Goal: Answer question/provide support: Share knowledge or assist other users

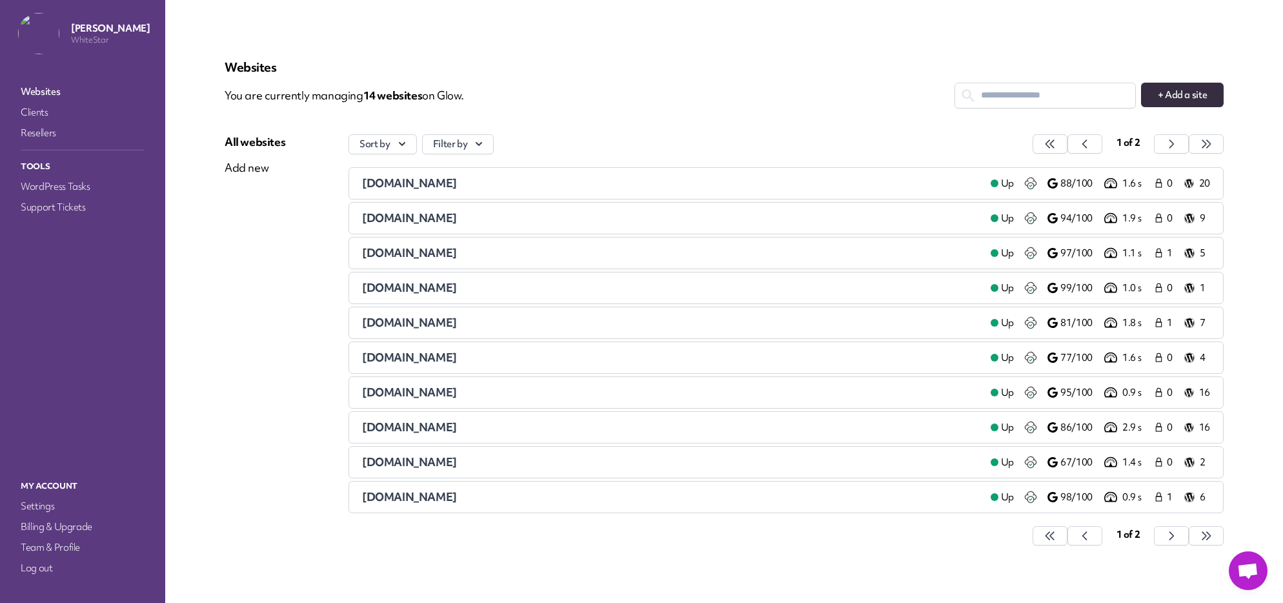
click at [72, 216] on nav "Websites Clients Resellers Tools WordPress Tasks Support Tickets" at bounding box center [82, 267] width 139 height 374
click at [72, 208] on link "Support Tickets" at bounding box center [82, 207] width 129 height 18
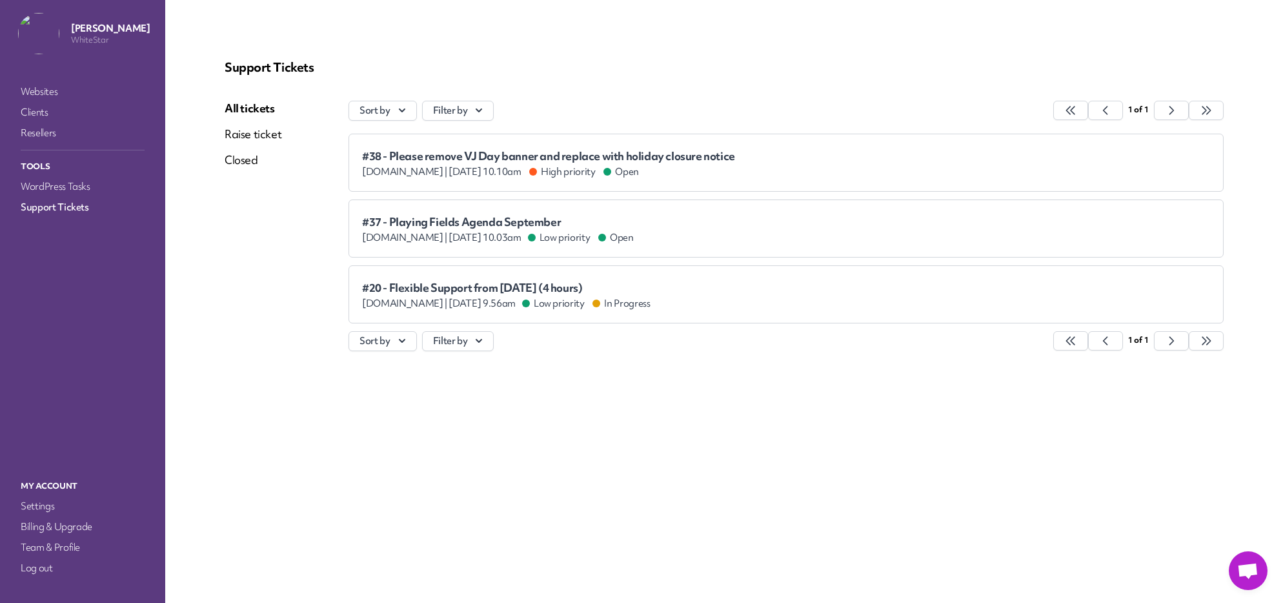
click at [769, 156] on div "#38 - Please remove VJ Day banner and replace with holiday closure notice [DOMA…" at bounding box center [786, 162] width 848 height 31
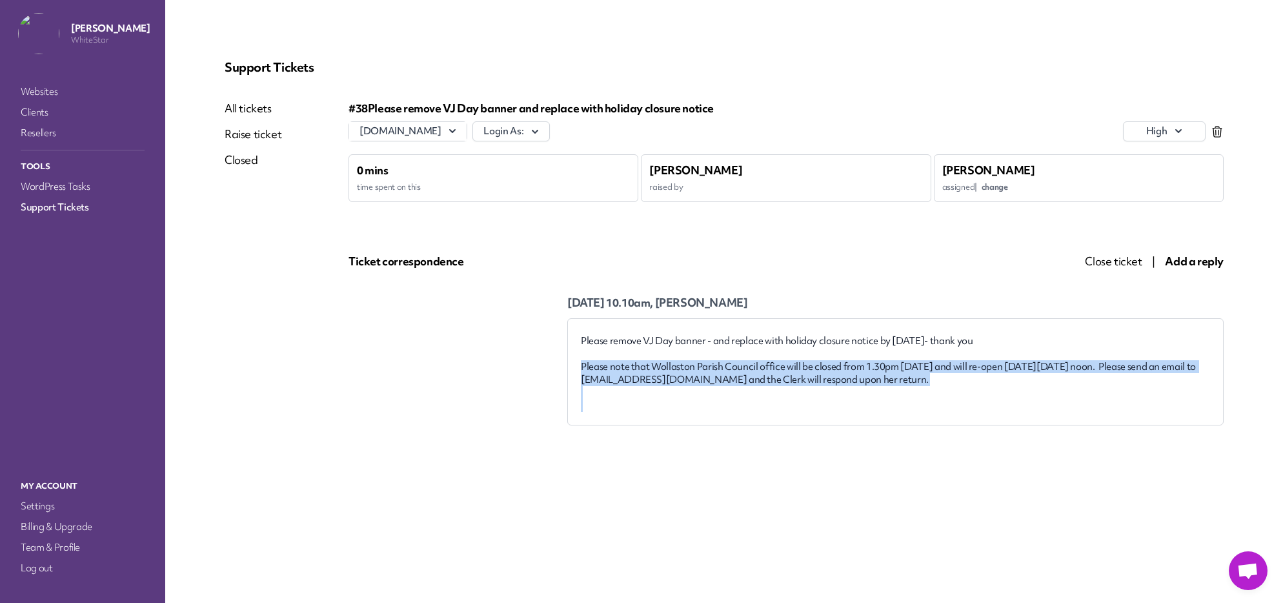
drag, startPoint x: 582, startPoint y: 363, endPoint x: 727, endPoint y: 400, distance: 150.0
click at [727, 400] on div "Please remove VJ Day banner - and replace with holiday closure notice by [DATE]…" at bounding box center [895, 372] width 629 height 77
copy div "Please note that Wollaston Parish Council office will be closed from 1.30pm [DA…"
click at [787, 267] on div "Ticket correspondence" at bounding box center [690, 261] width 682 height 15
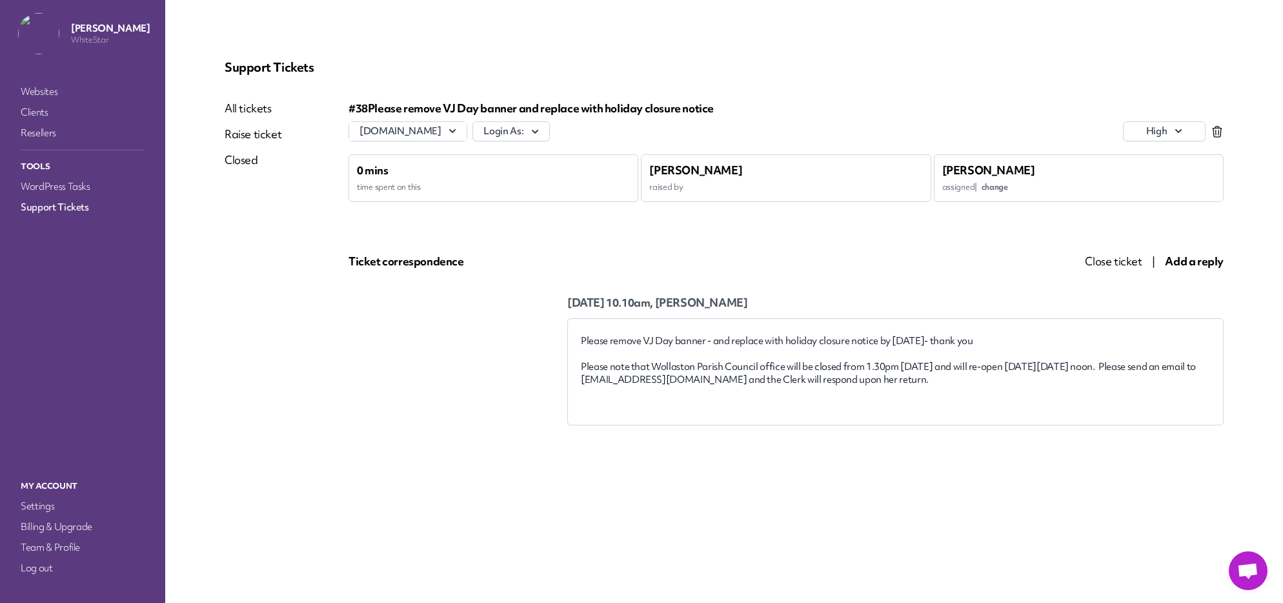
click at [1189, 263] on span "Add a reply" at bounding box center [1194, 261] width 59 height 15
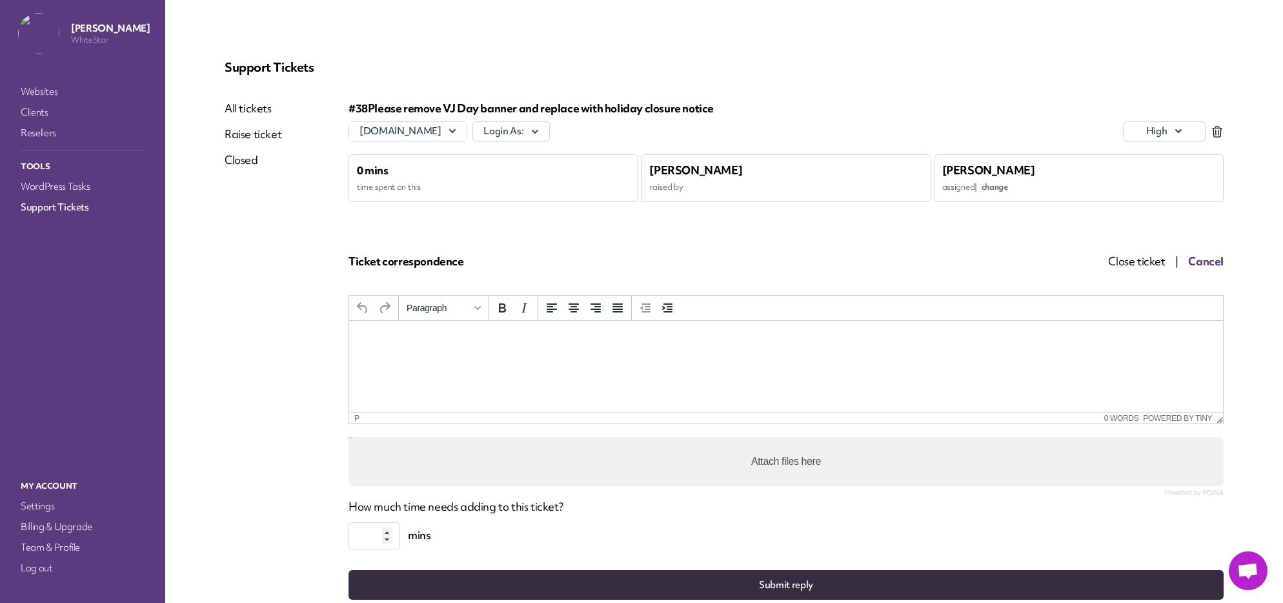
click at [694, 356] on html at bounding box center [786, 338] width 874 height 35
click at [877, 270] on div "#38 Please remove VJ Day banner and replace with holiday closure notice wollast…" at bounding box center [786, 350] width 875 height 499
click at [1218, 258] on span "Cancel" at bounding box center [1205, 261] width 35 height 15
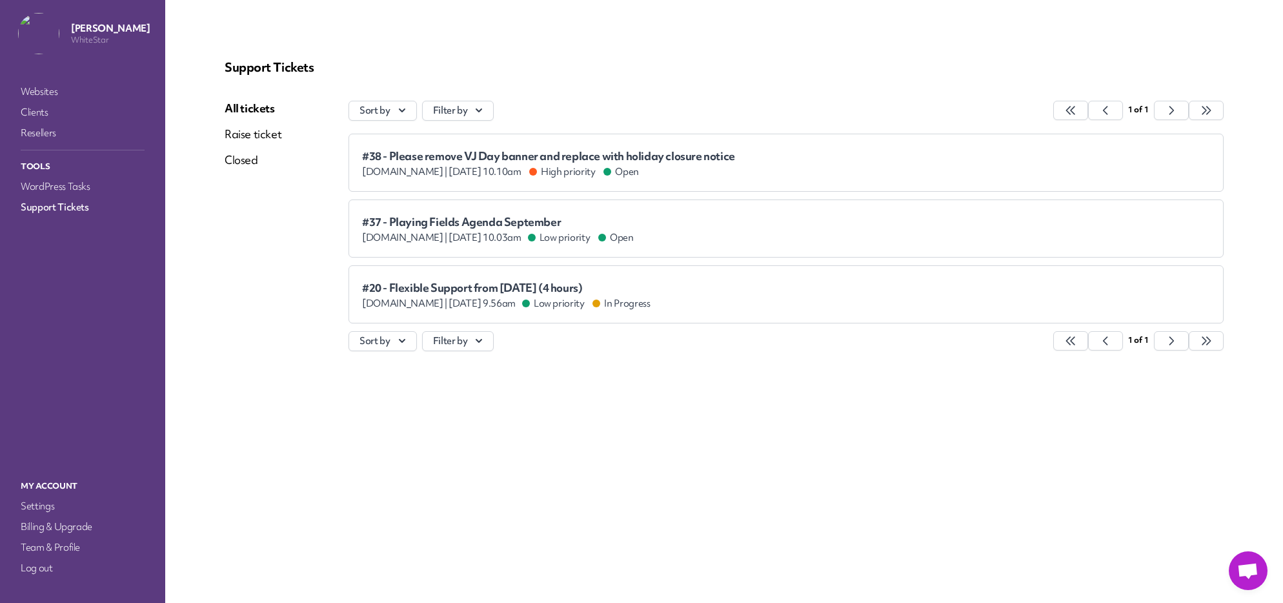
click at [463, 217] on span "#37 - Playing Fields Agenda September" at bounding box center [498, 222] width 272 height 13
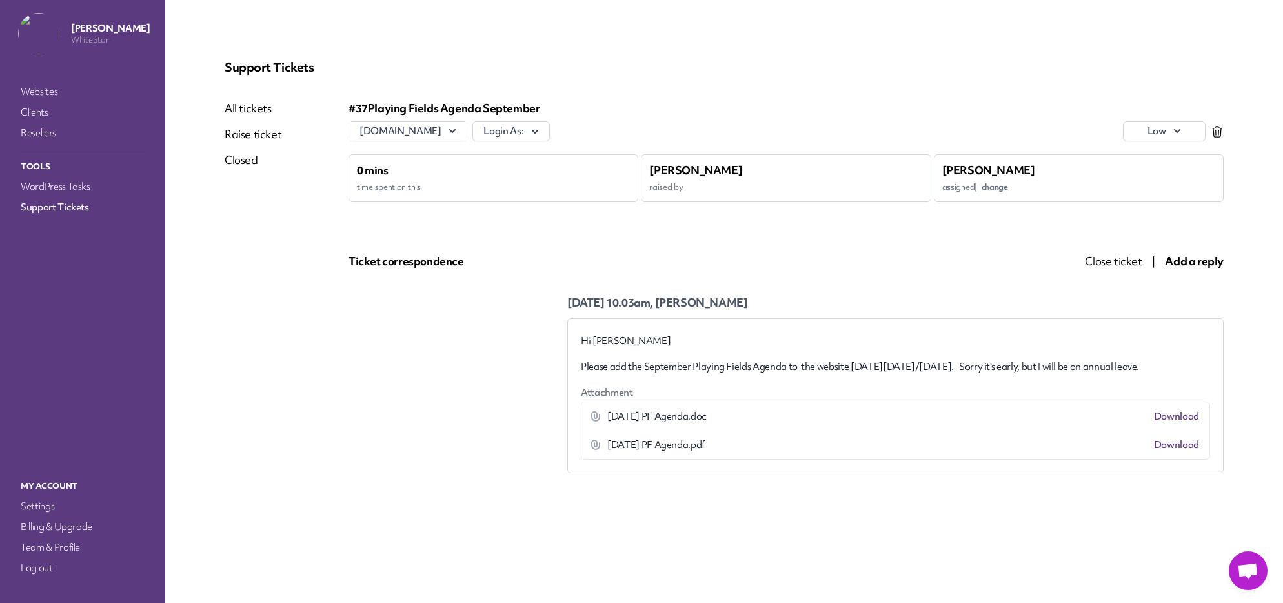
click at [1175, 451] on link "Download" at bounding box center [1176, 444] width 45 height 13
click at [1175, 423] on link "Download" at bounding box center [1176, 416] width 45 height 13
click at [62, 203] on link "Support Tickets" at bounding box center [82, 207] width 129 height 18
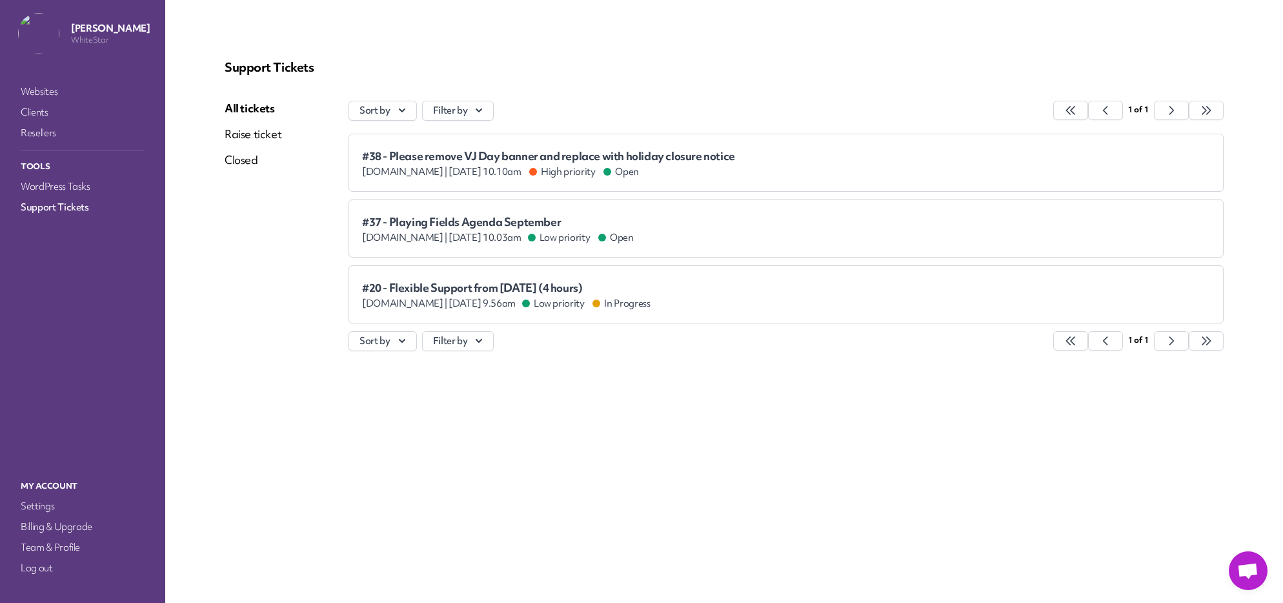
click at [1024, 250] on li "#37 - Playing Fields Agenda September wollastonparishcouncil.gov.uk | Aug 19th …" at bounding box center [786, 228] width 875 height 58
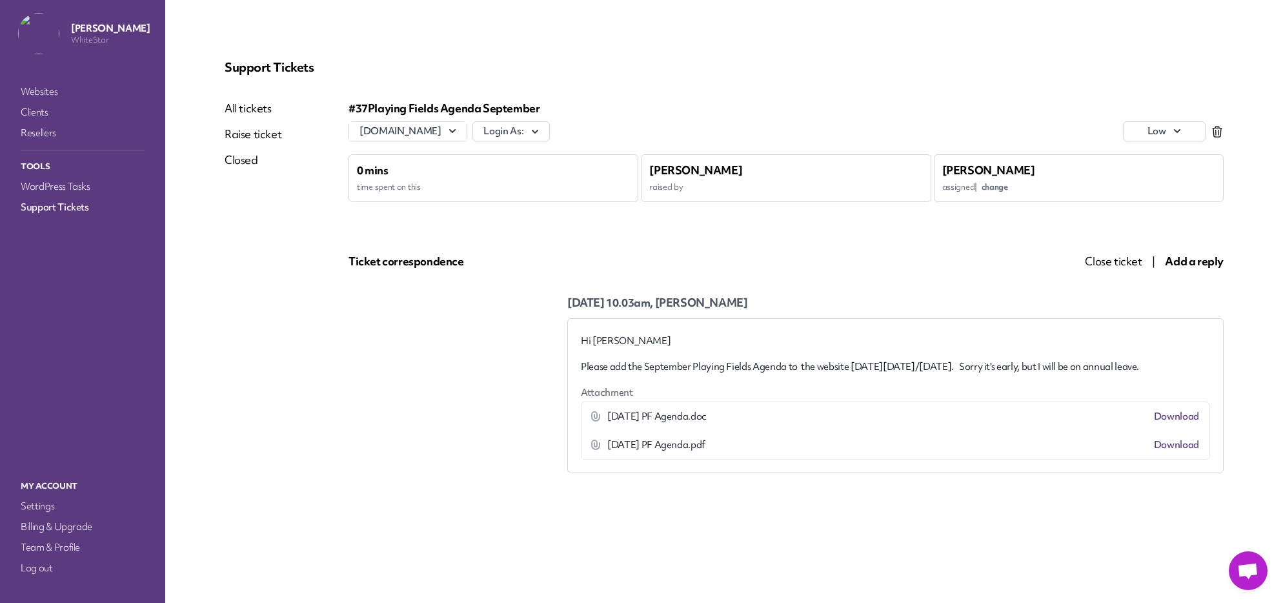
click at [1185, 259] on span "Add a reply" at bounding box center [1194, 261] width 59 height 15
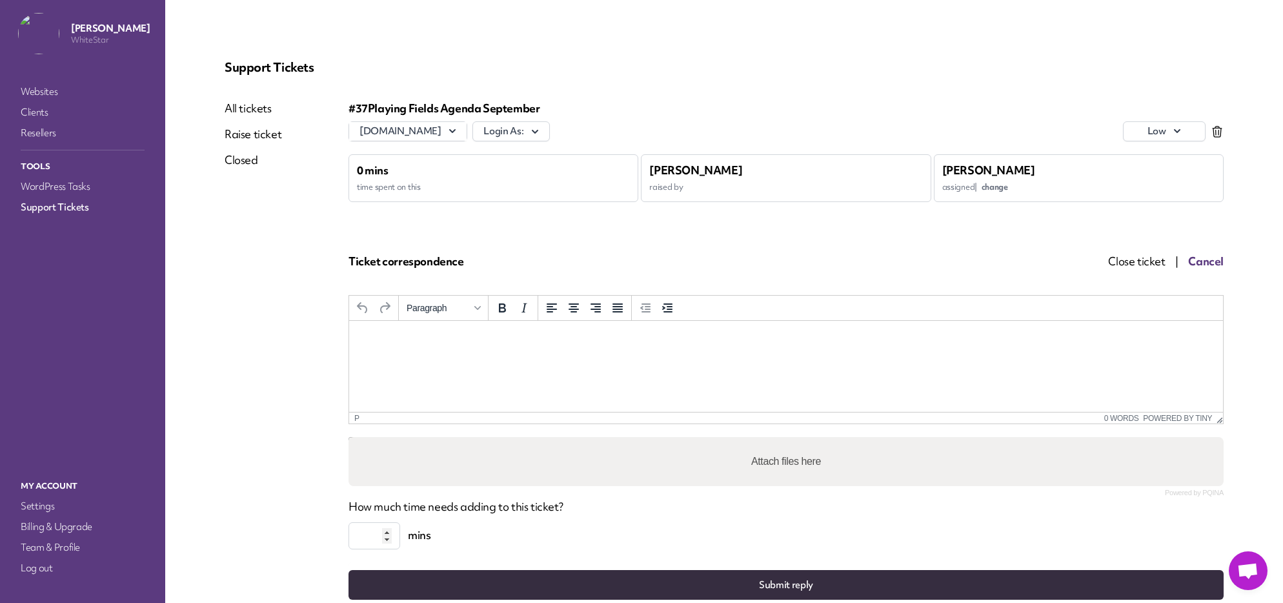
click at [556, 356] on html at bounding box center [786, 338] width 874 height 35
click at [483, 339] on p "**********" at bounding box center [785, 338] width 853 height 14
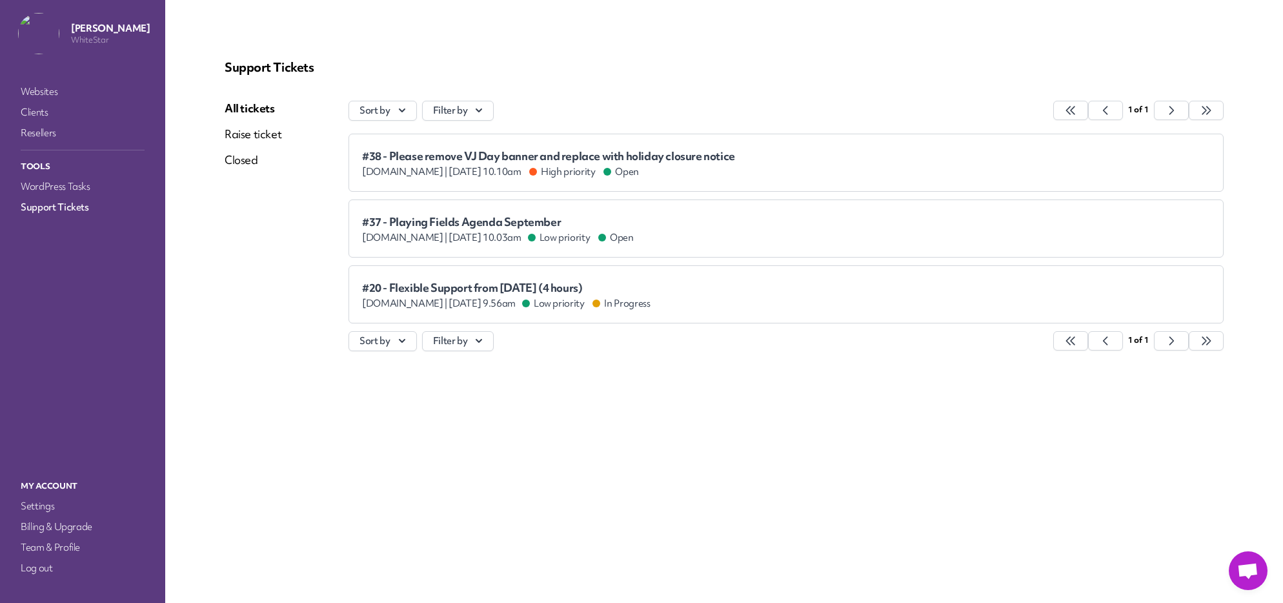
click at [609, 217] on span "#37 - Playing Fields Agenda September" at bounding box center [498, 222] width 272 height 13
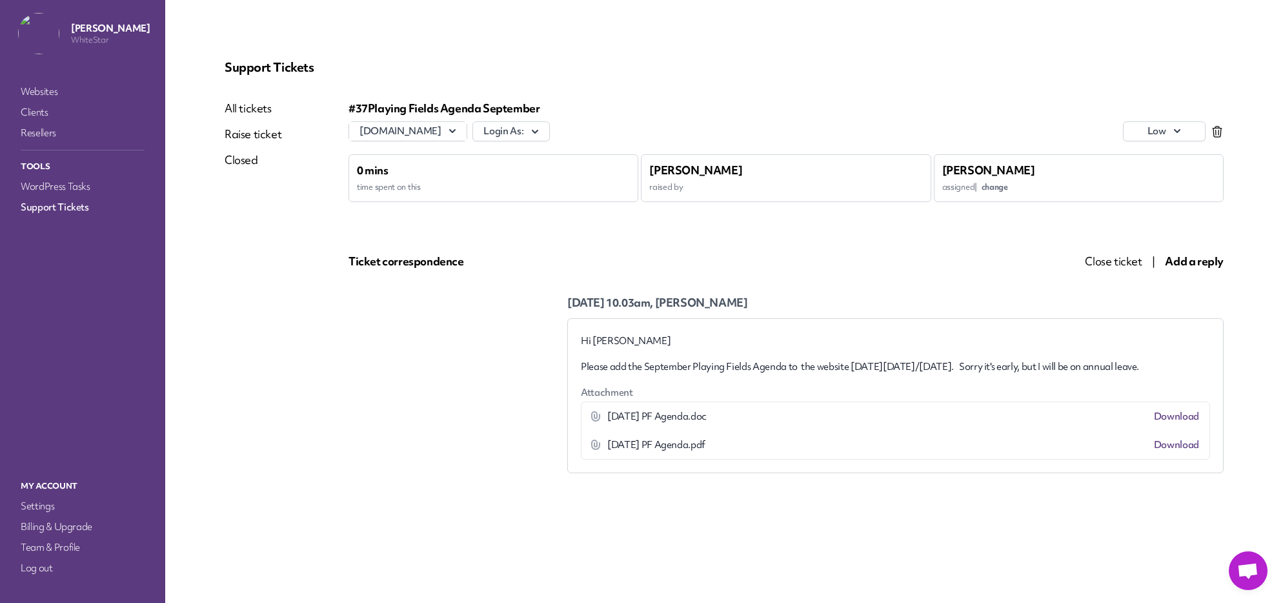
click at [1183, 259] on span "Add a reply" at bounding box center [1194, 261] width 59 height 15
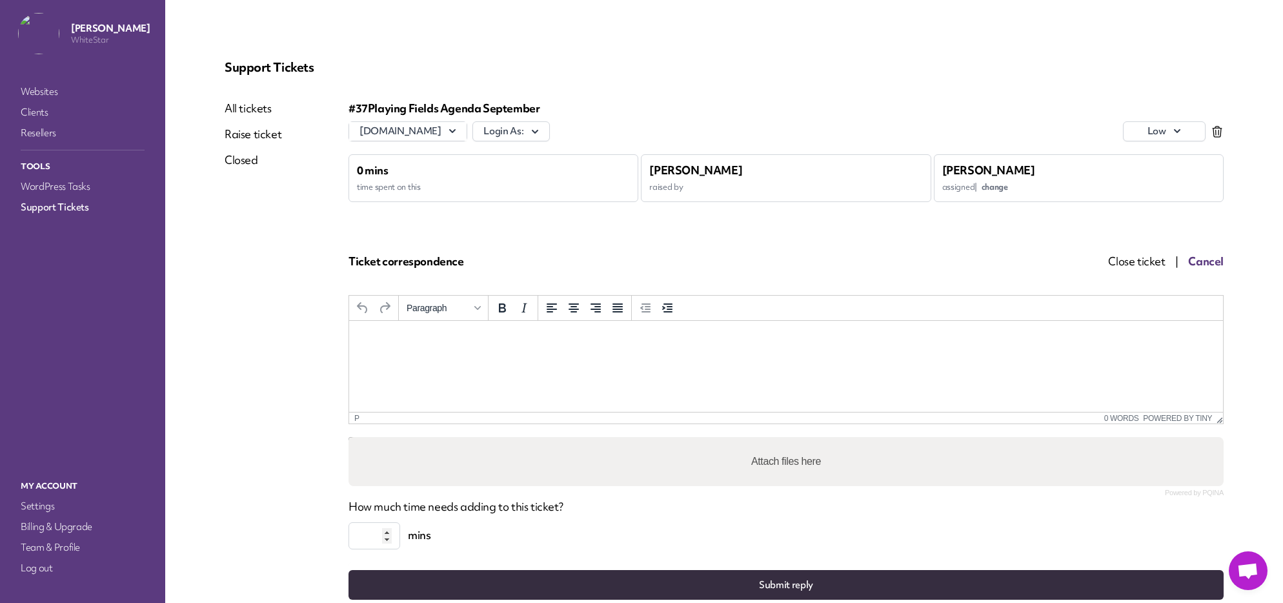
click at [605, 349] on html at bounding box center [786, 338] width 874 height 35
paste body "Rich Text Area. Press ALT-0 for help."
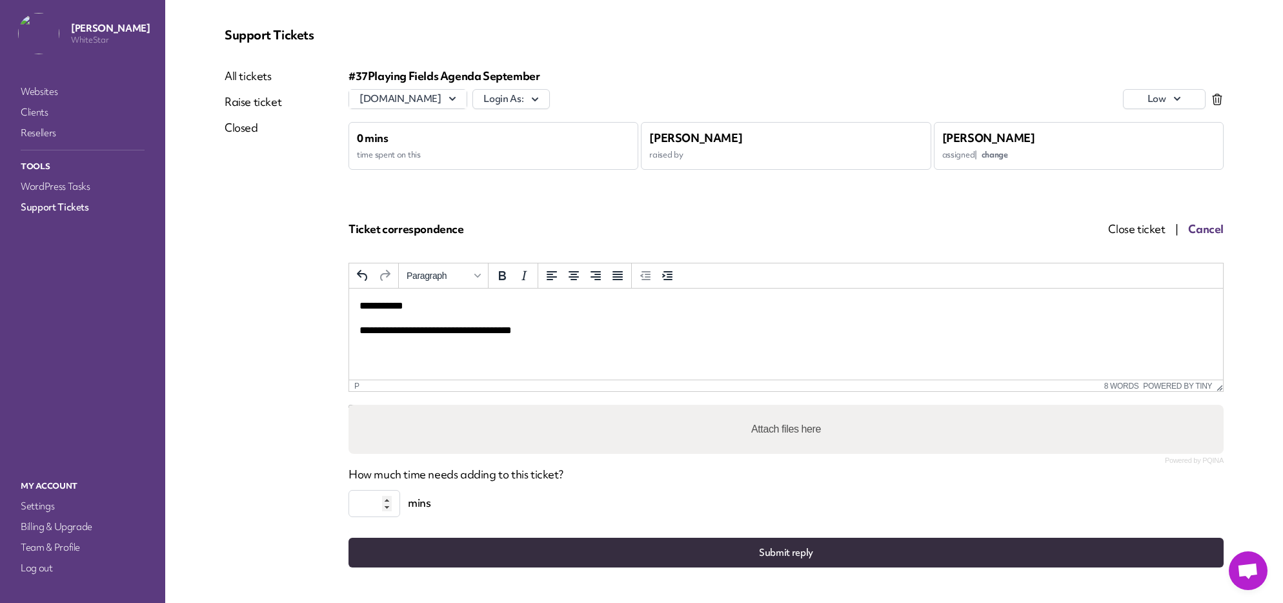
scroll to position [56, 0]
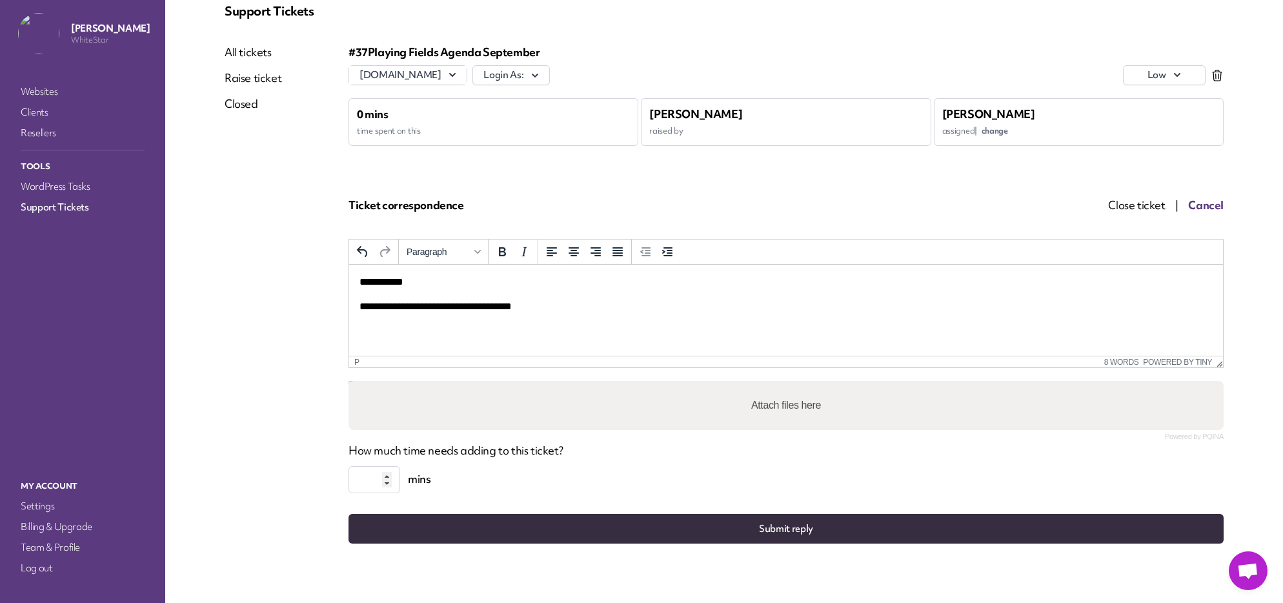
click at [388, 476] on input "*" at bounding box center [375, 479] width 52 height 27
click at [369, 481] on input "*" at bounding box center [375, 479] width 52 height 27
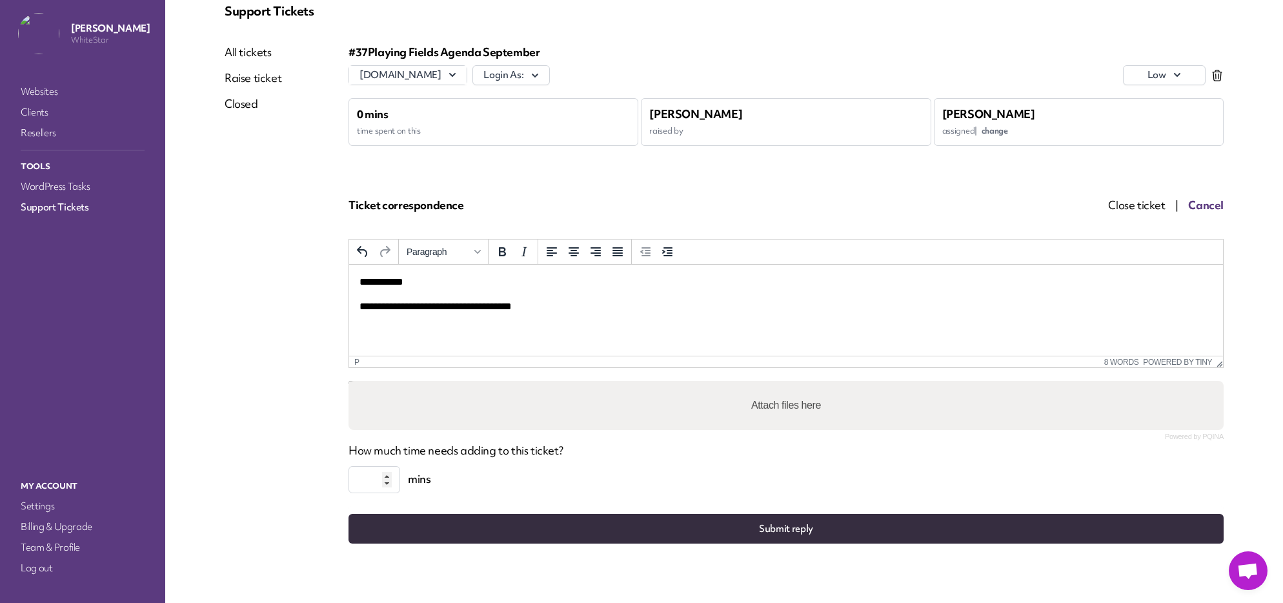
type input "**"
click at [729, 524] on button "Submit reply" at bounding box center [786, 529] width 875 height 30
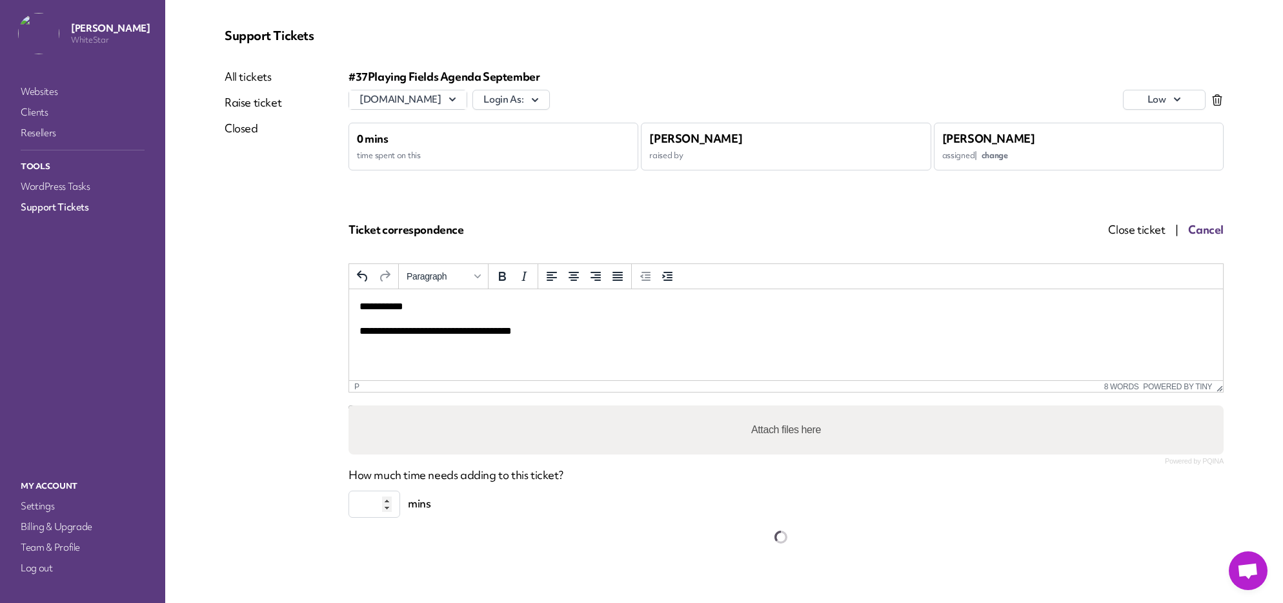
scroll to position [0, 0]
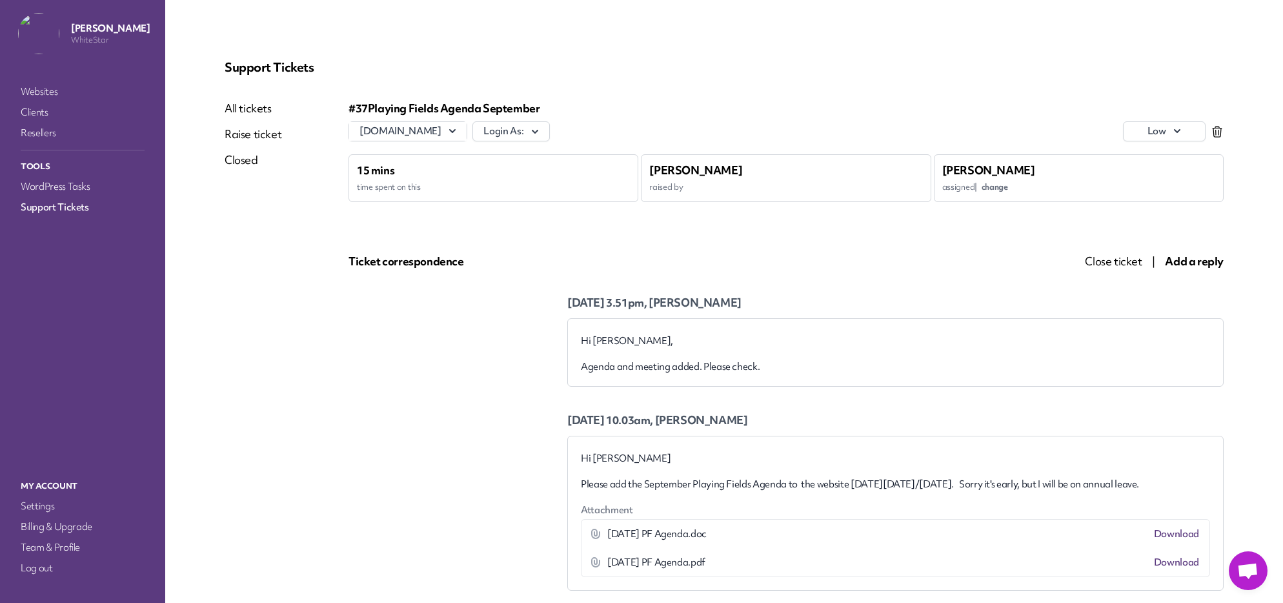
click at [247, 105] on link "All tickets" at bounding box center [253, 108] width 57 height 15
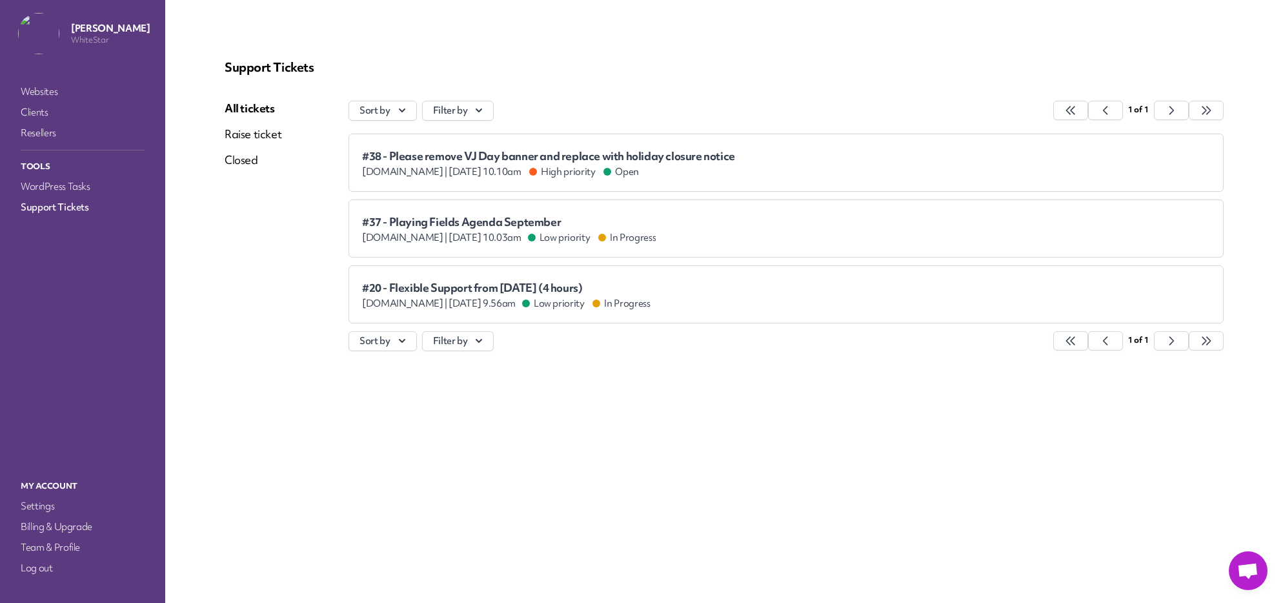
click at [511, 159] on span "#38 - Please remove VJ Day banner and replace with holiday closure notice" at bounding box center [548, 156] width 373 height 13
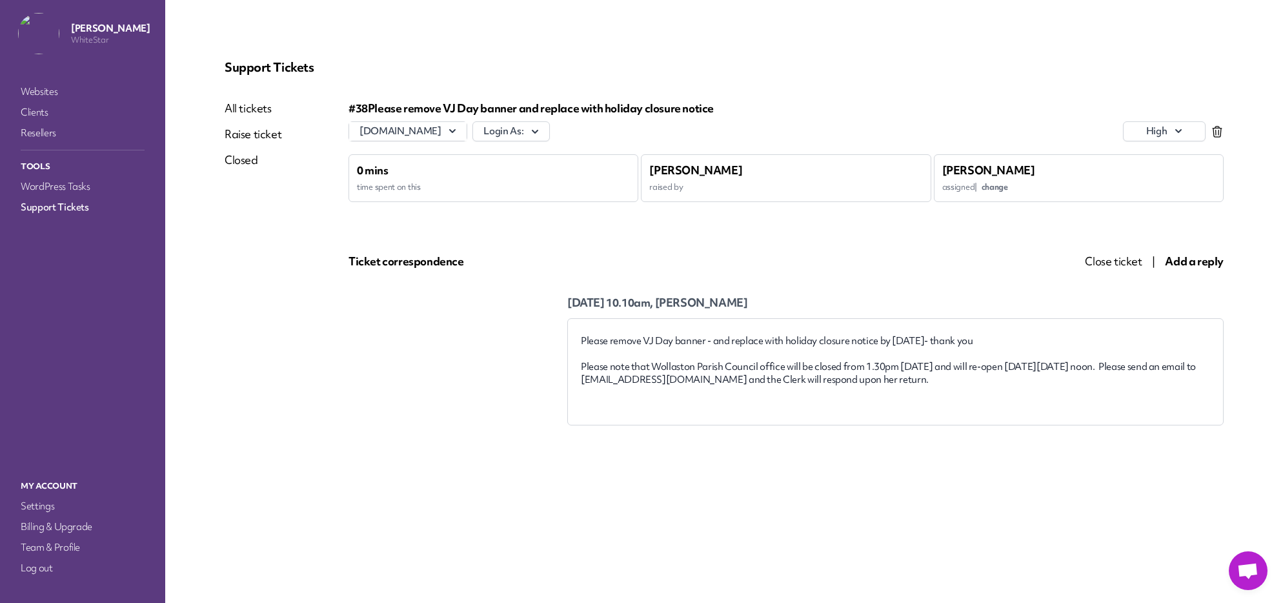
click at [1189, 265] on span "Add a reply" at bounding box center [1194, 261] width 59 height 15
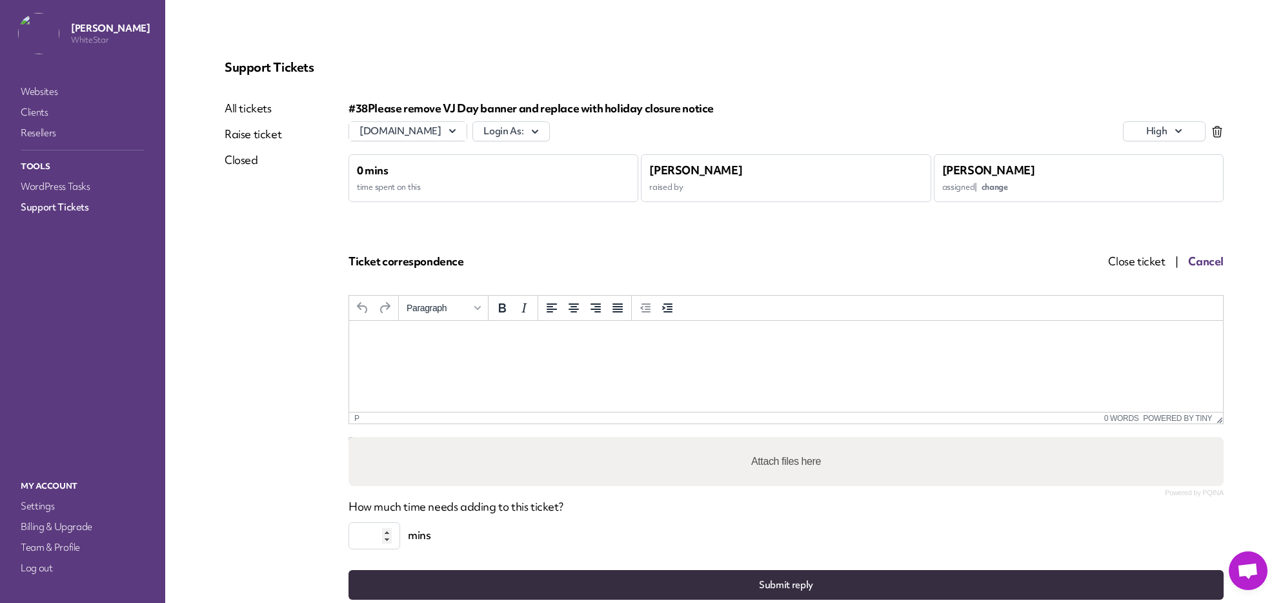
click at [571, 356] on html at bounding box center [786, 338] width 874 height 35
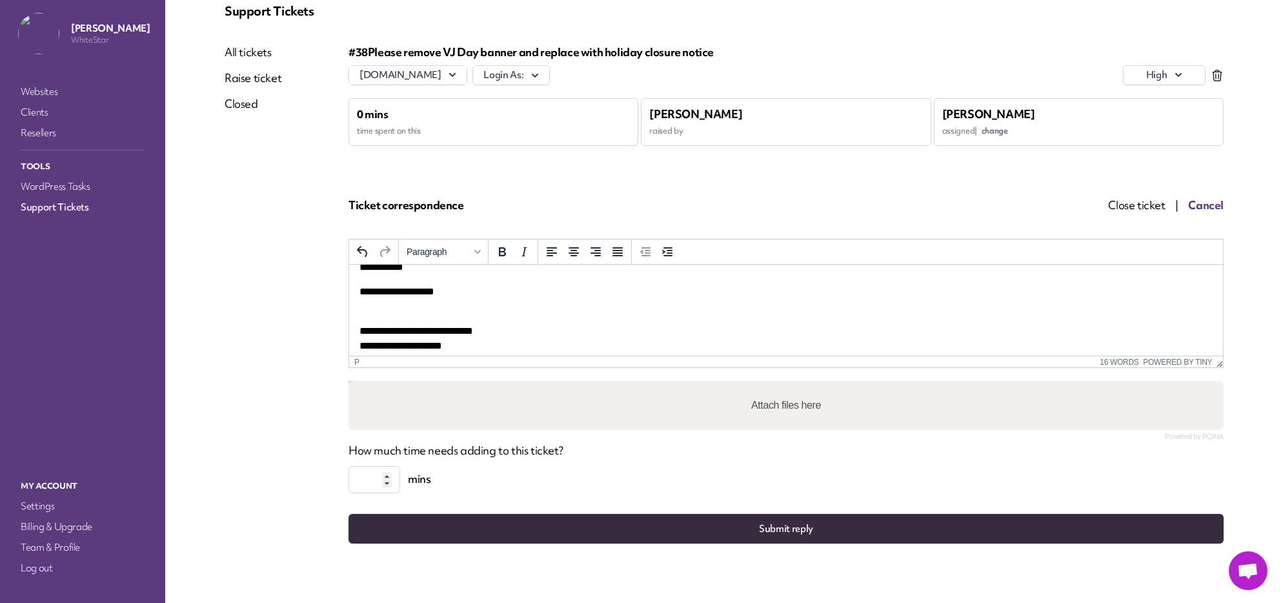
scroll to position [19, 0]
click at [423, 320] on p "**********" at bounding box center [785, 349] width 853 height 58
click at [423, 312] on body "**********" at bounding box center [785, 329] width 853 height 147
click at [359, 472] on input "*" at bounding box center [375, 479] width 52 height 27
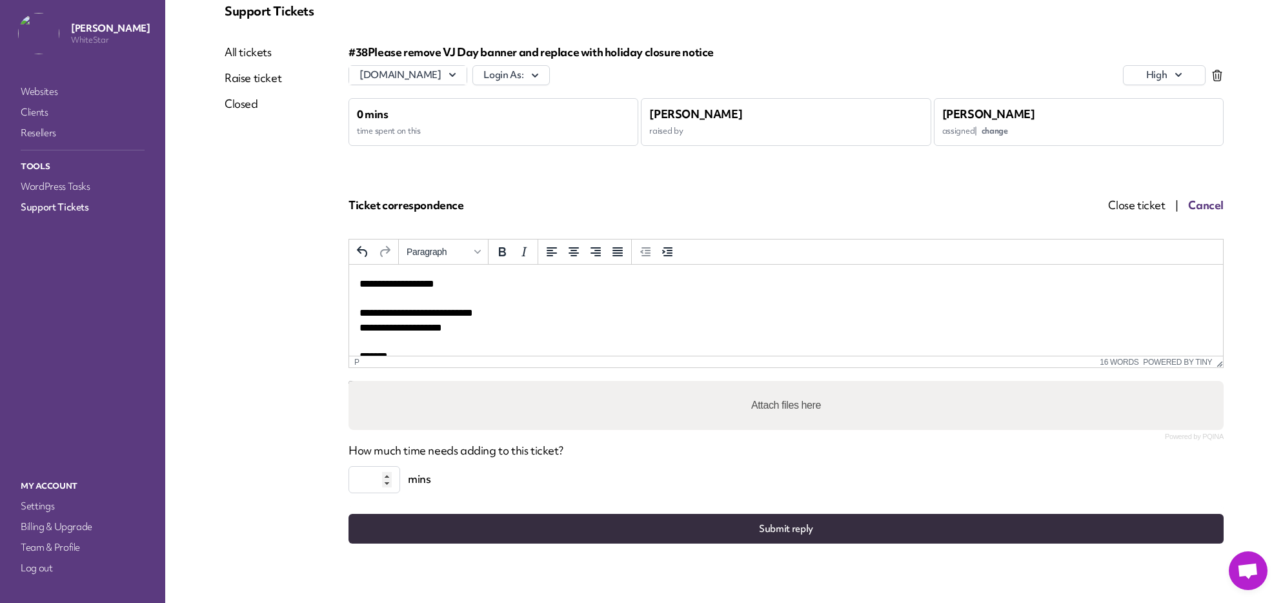
click at [359, 472] on input "*" at bounding box center [375, 479] width 52 height 27
type input "*"
click at [788, 529] on button "Submit reply" at bounding box center [786, 529] width 875 height 30
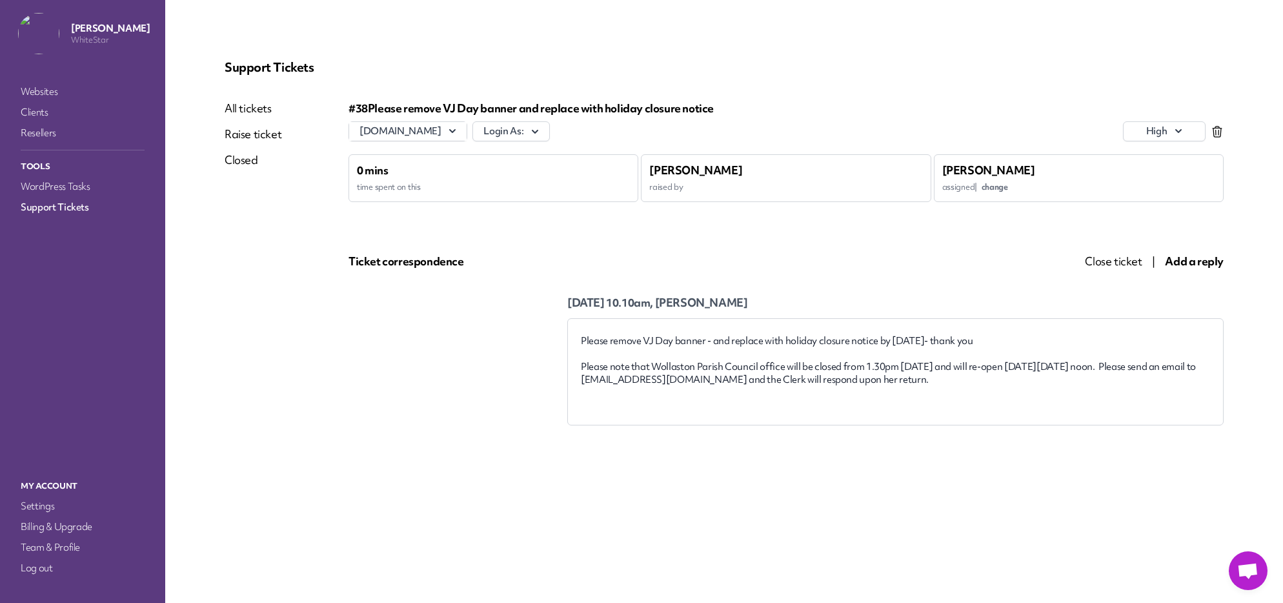
scroll to position [0, 0]
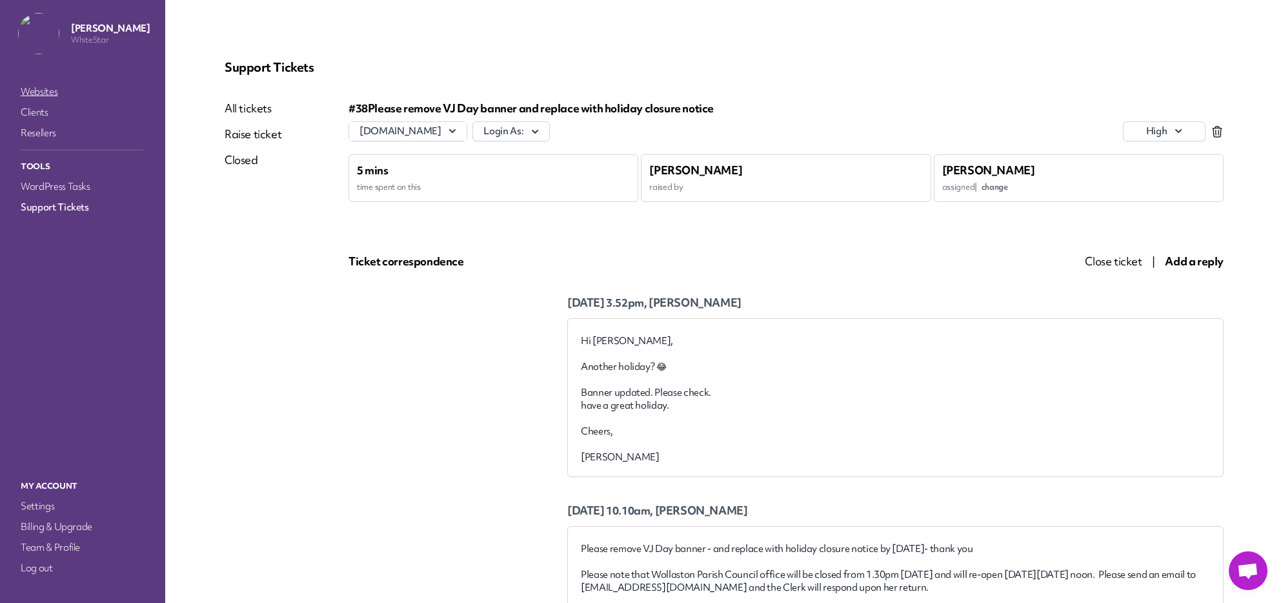
click at [47, 93] on link "Websites" at bounding box center [82, 92] width 129 height 18
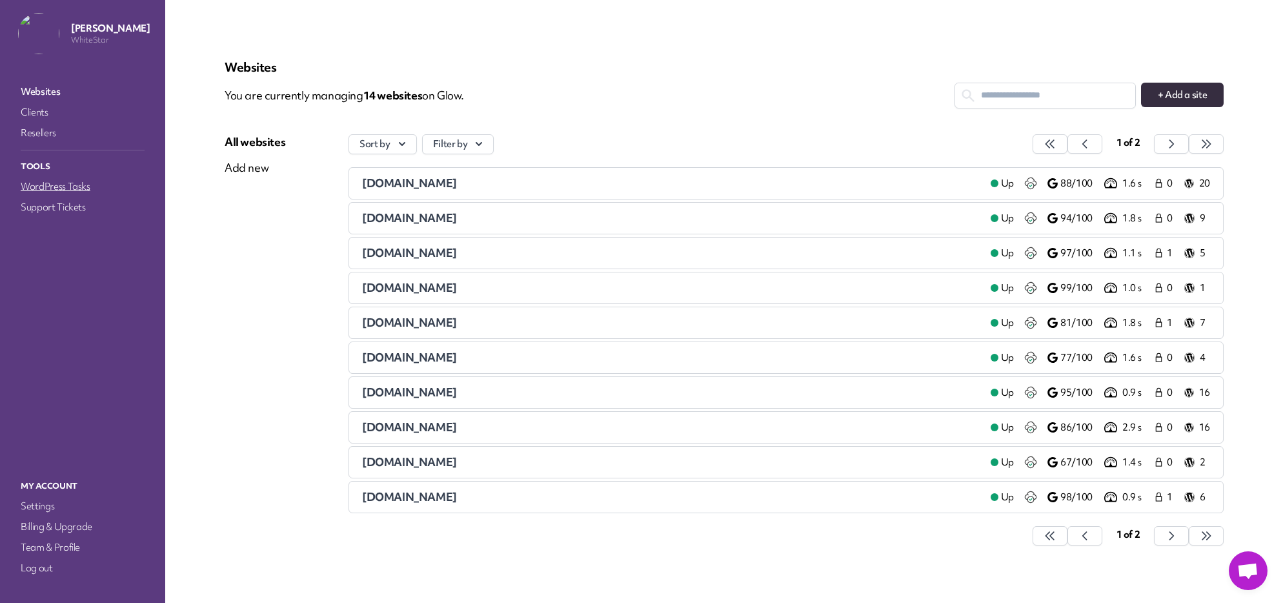
click at [63, 186] on link "WordPress Tasks" at bounding box center [82, 186] width 129 height 18
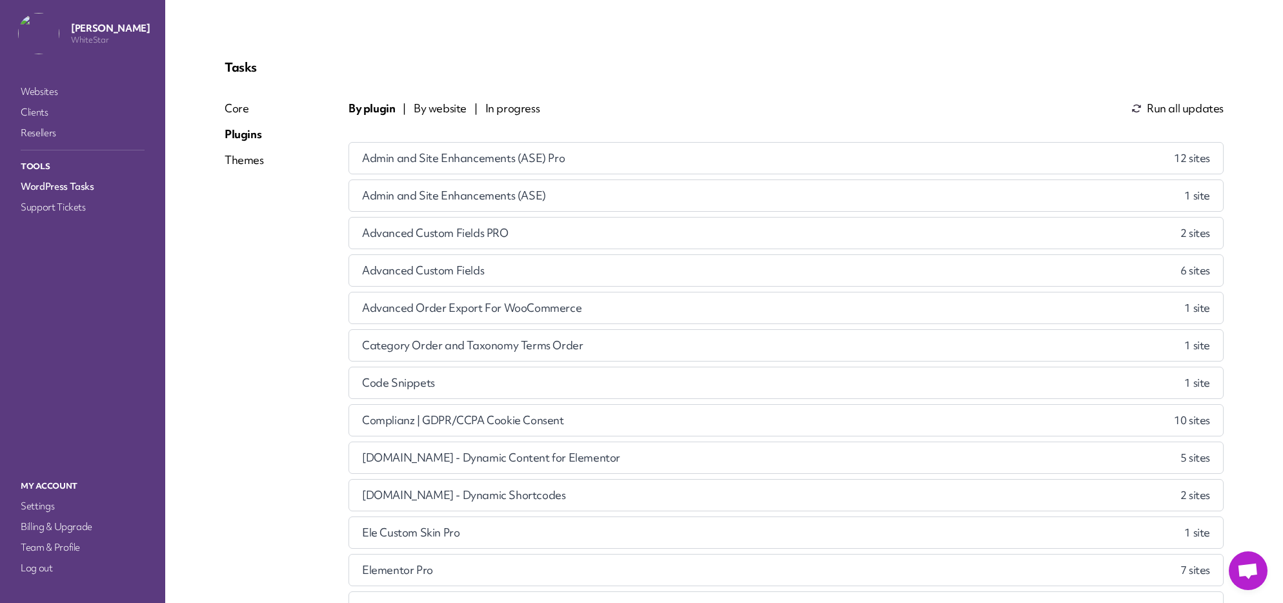
click at [439, 106] on span "By website" at bounding box center [440, 108] width 53 height 15
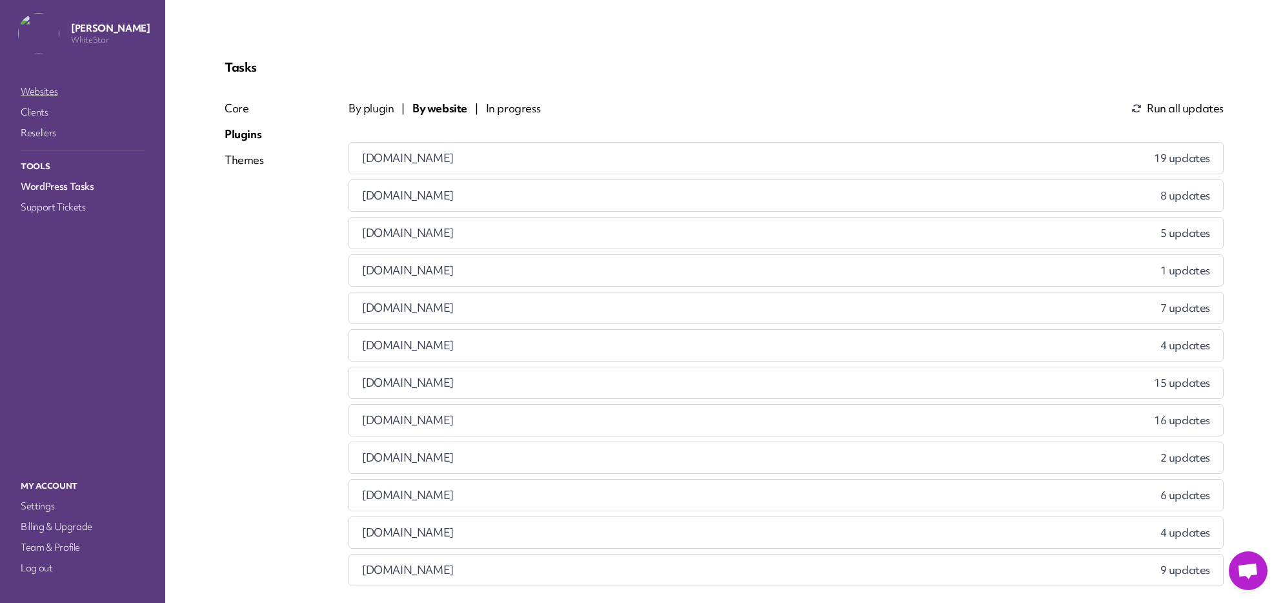
click at [48, 86] on link "Websites" at bounding box center [82, 92] width 129 height 18
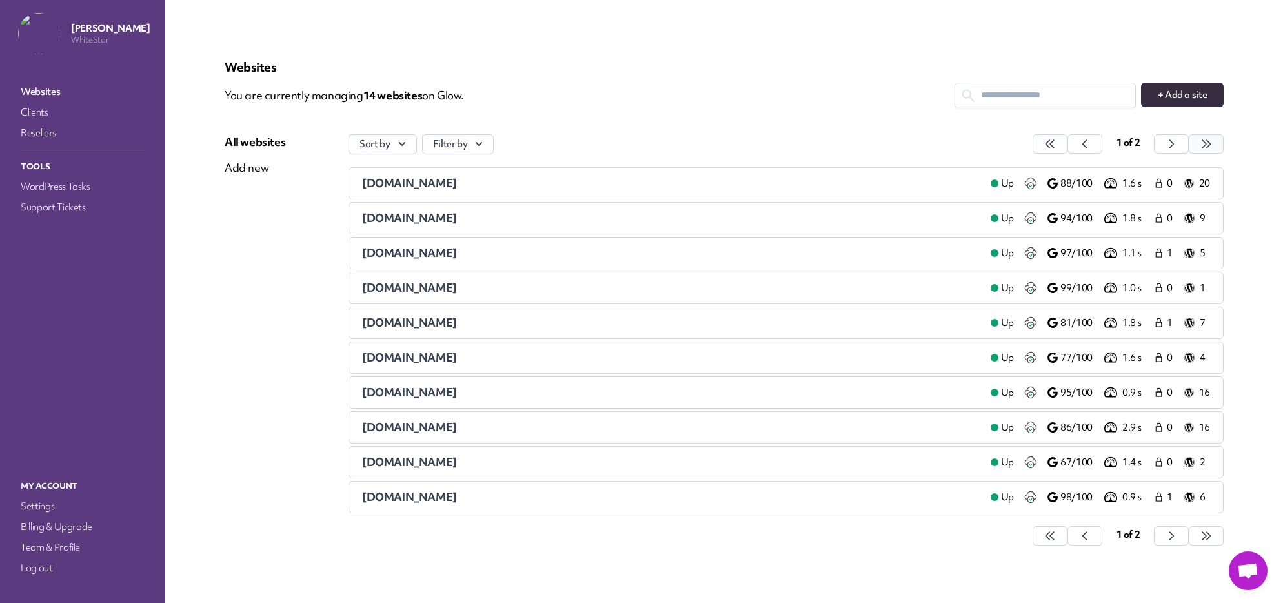
click at [1067, 139] on button "button" at bounding box center [1050, 143] width 35 height 19
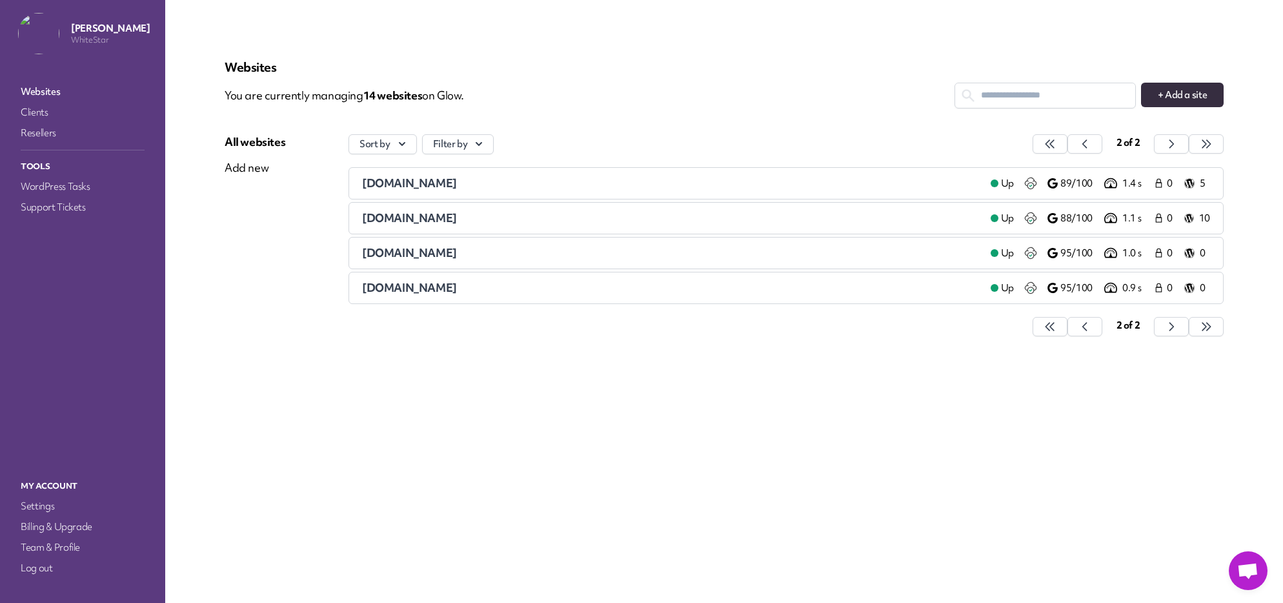
click at [449, 290] on span "wollastonparishcouncil.gov.uk" at bounding box center [409, 287] width 95 height 15
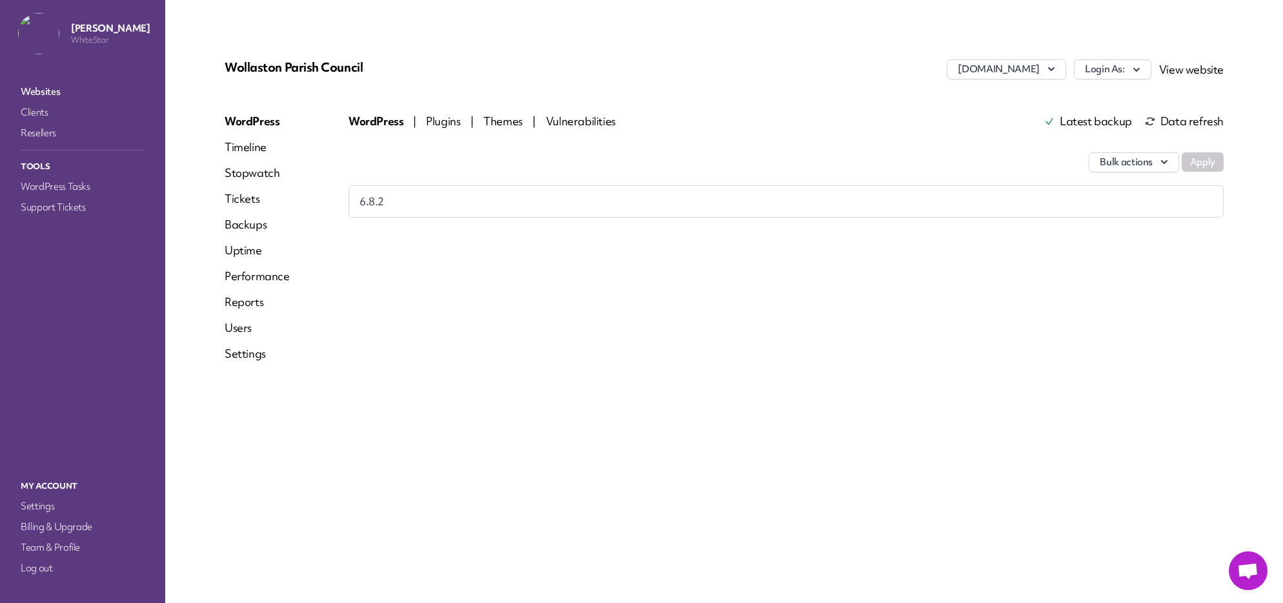
click at [436, 121] on span "Plugins" at bounding box center [444, 121] width 37 height 15
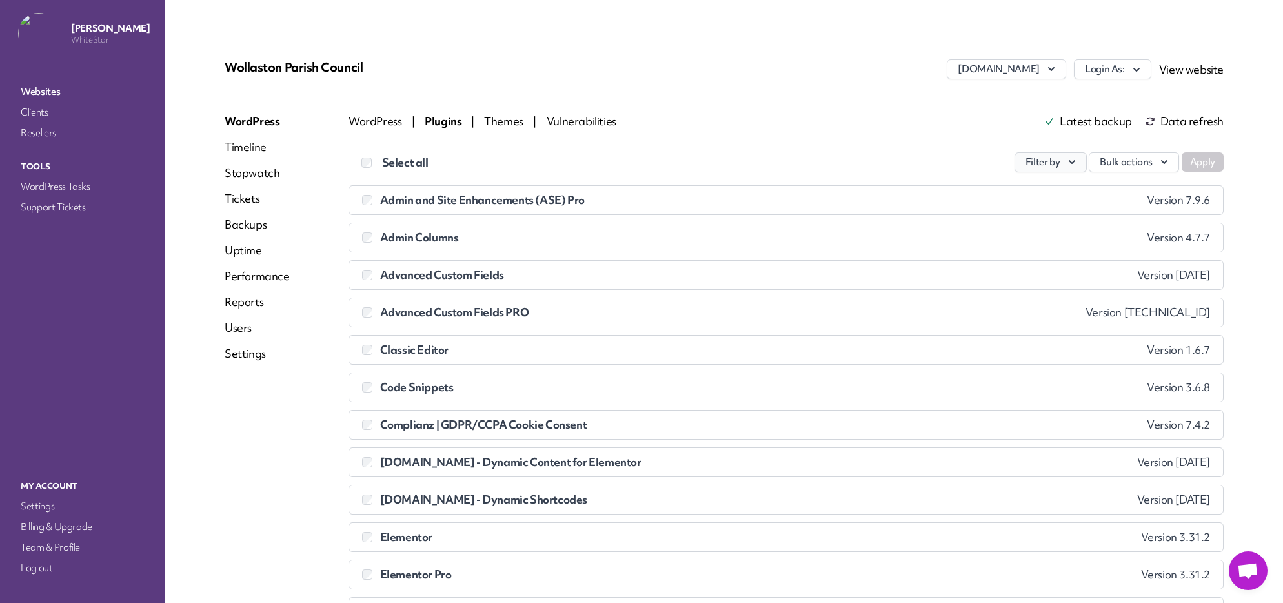
click at [1066, 164] on icon "button" at bounding box center [1072, 162] width 13 height 13
click at [1001, 214] on link "Update available" at bounding box center [1014, 217] width 143 height 24
click at [1211, 161] on button "Apply" at bounding box center [1203, 161] width 42 height 19
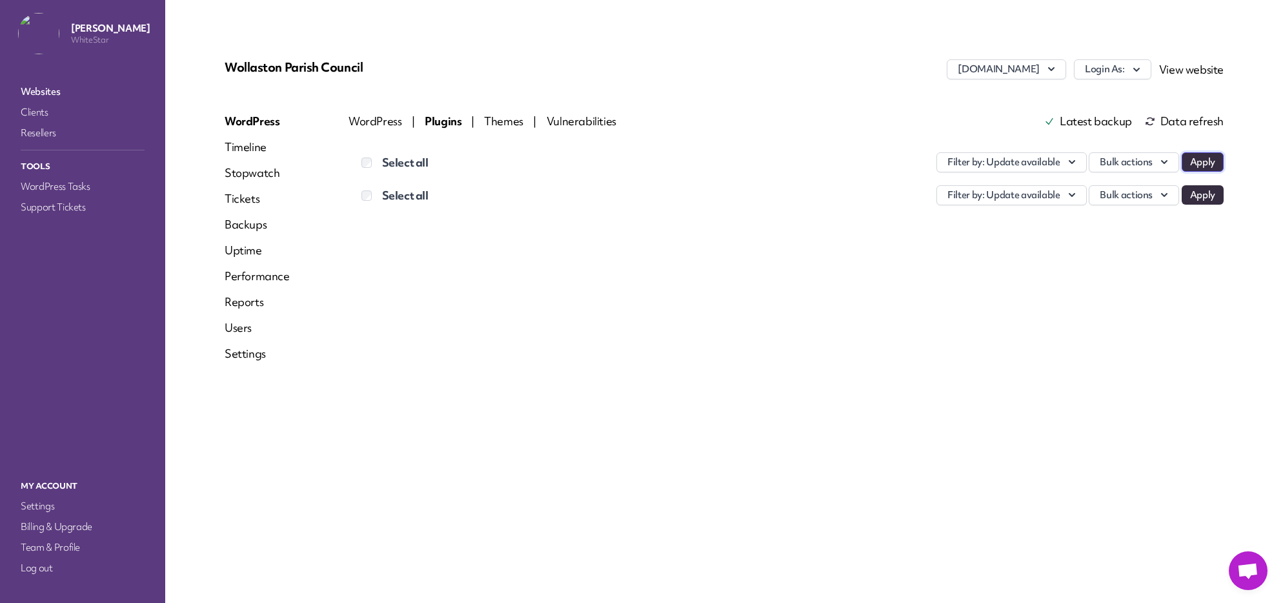
click at [1211, 161] on button "Apply" at bounding box center [1203, 161] width 42 height 19
click at [753, 134] on div "Select all Filter by : Update available Bulk actions Apply Select all Filter by…" at bounding box center [786, 167] width 875 height 76
